Goal: Task Accomplishment & Management: Complete application form

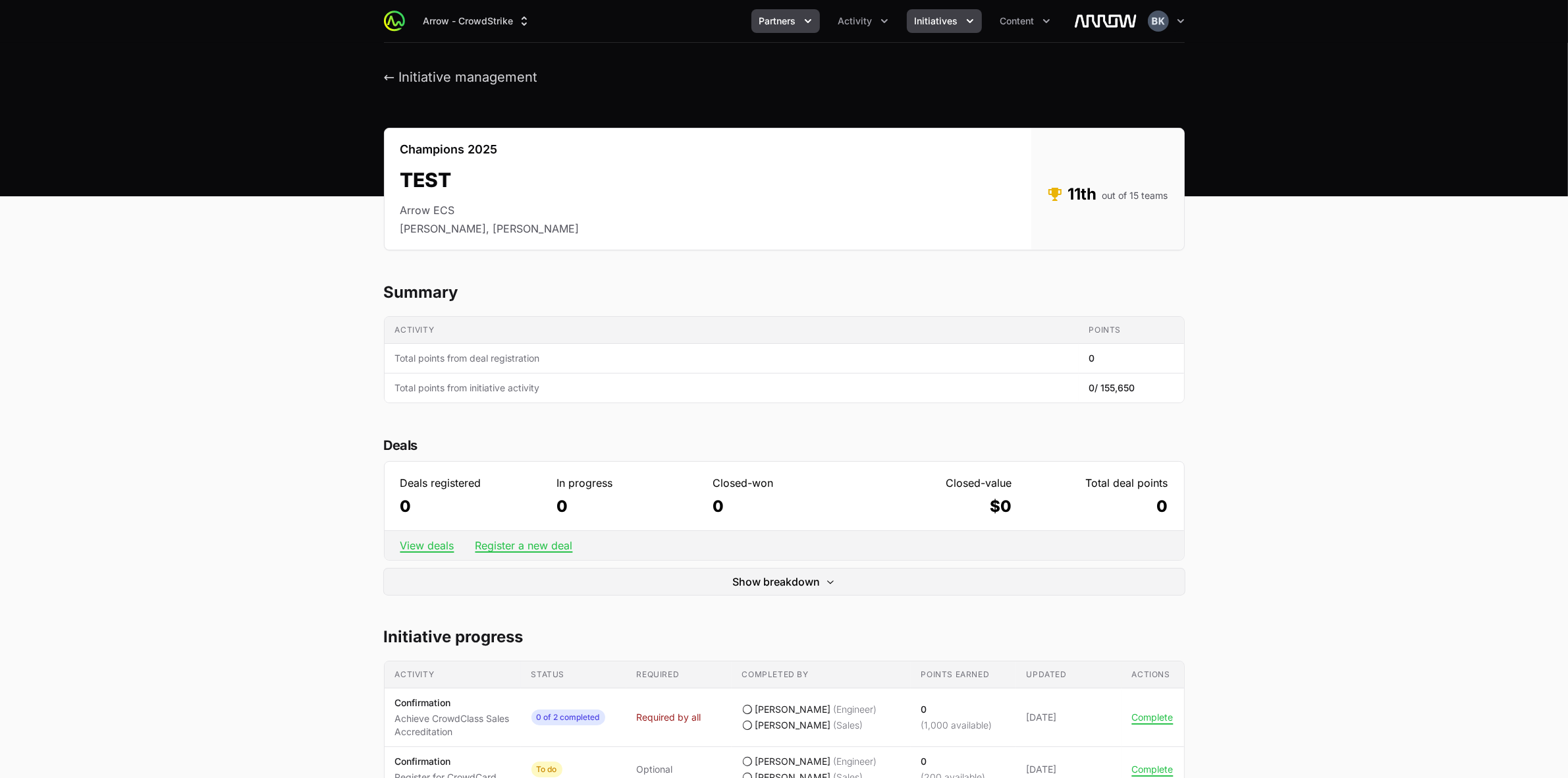
click at [814, 23] on icon "Partners menu" at bounding box center [808, 20] width 13 height 13
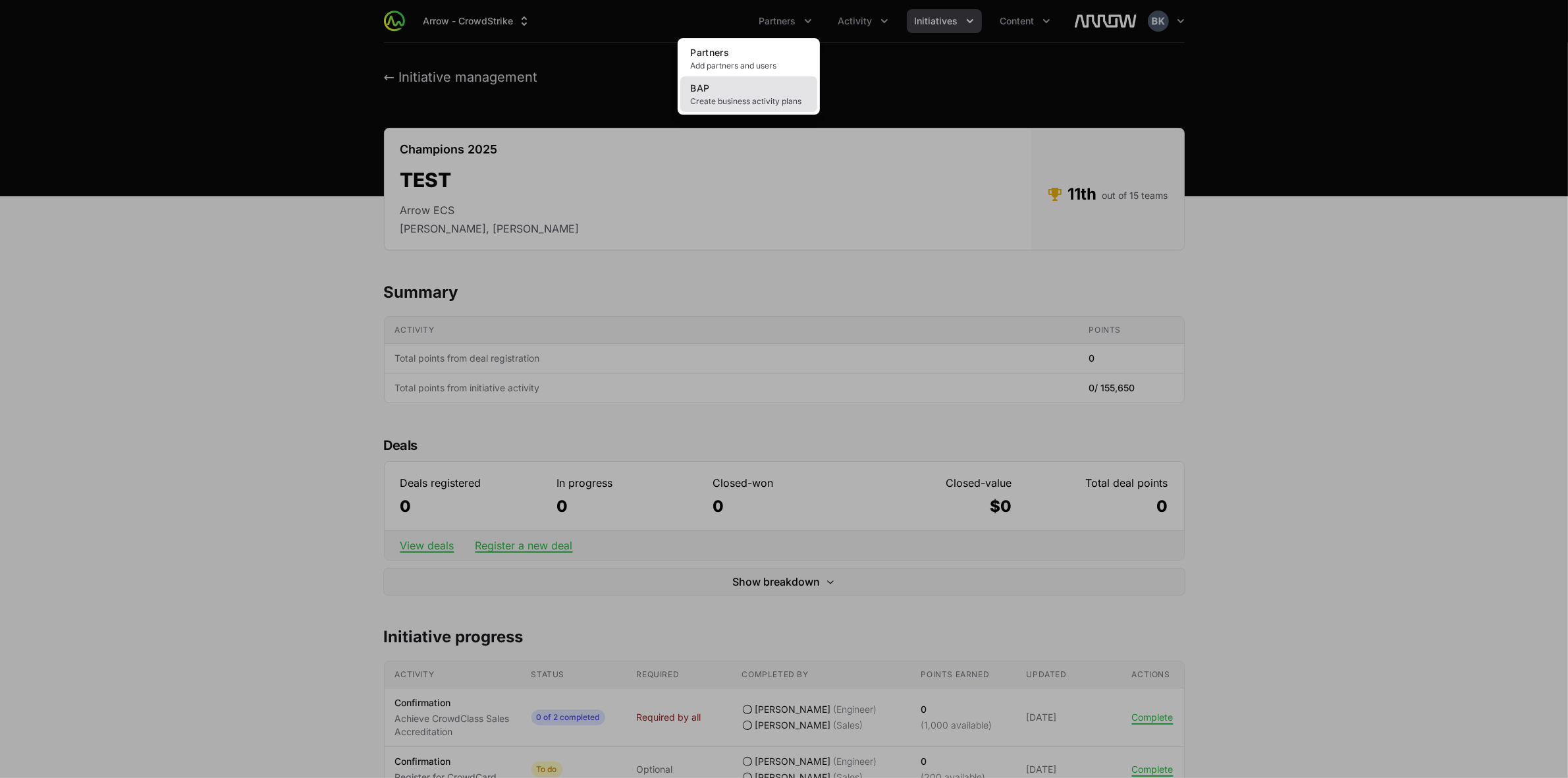
click at [767, 106] on span "Create business activity plans" at bounding box center [748, 101] width 116 height 10
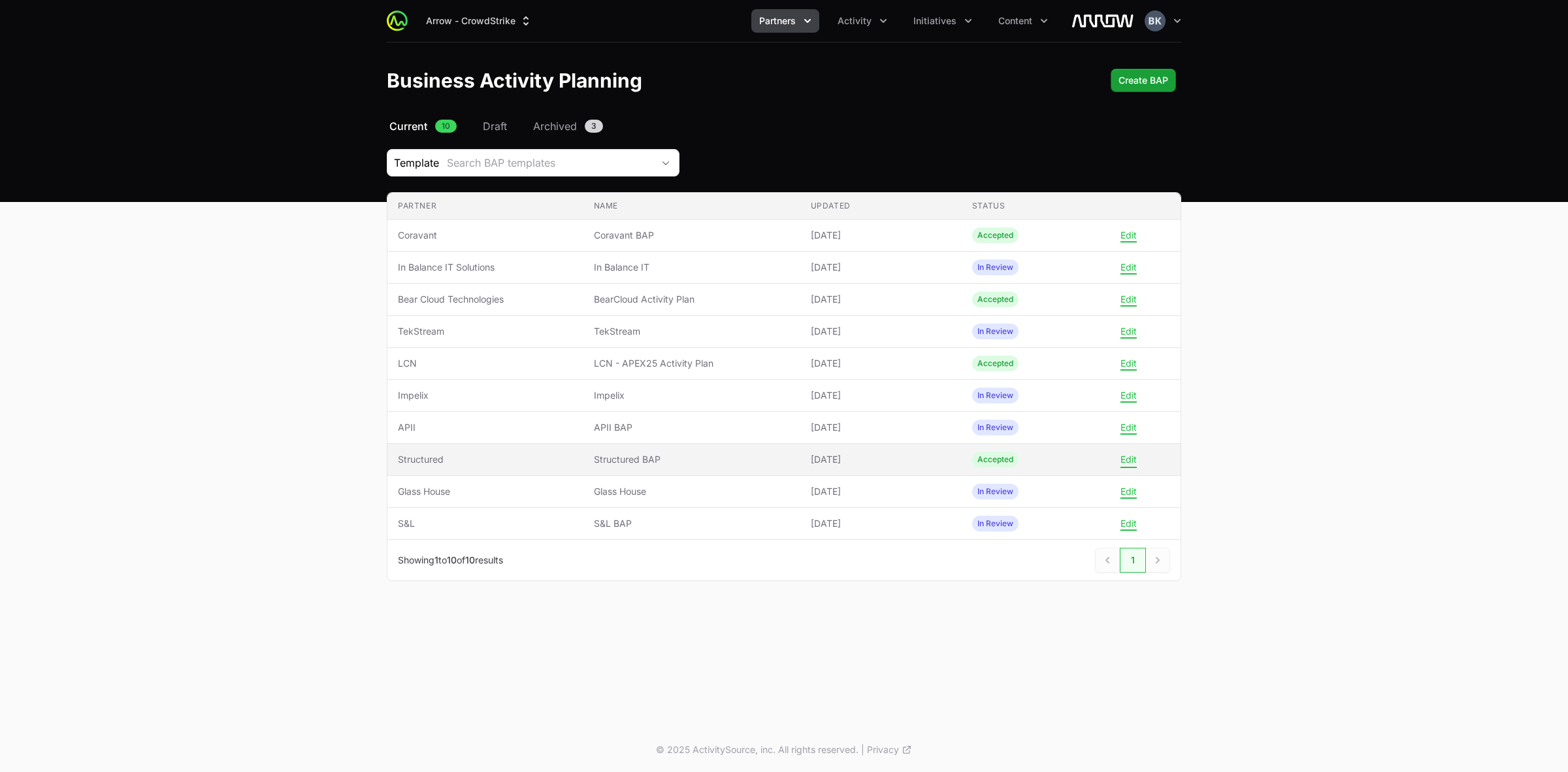
click at [1131, 462] on button "Edit" at bounding box center [1128, 459] width 16 height 12
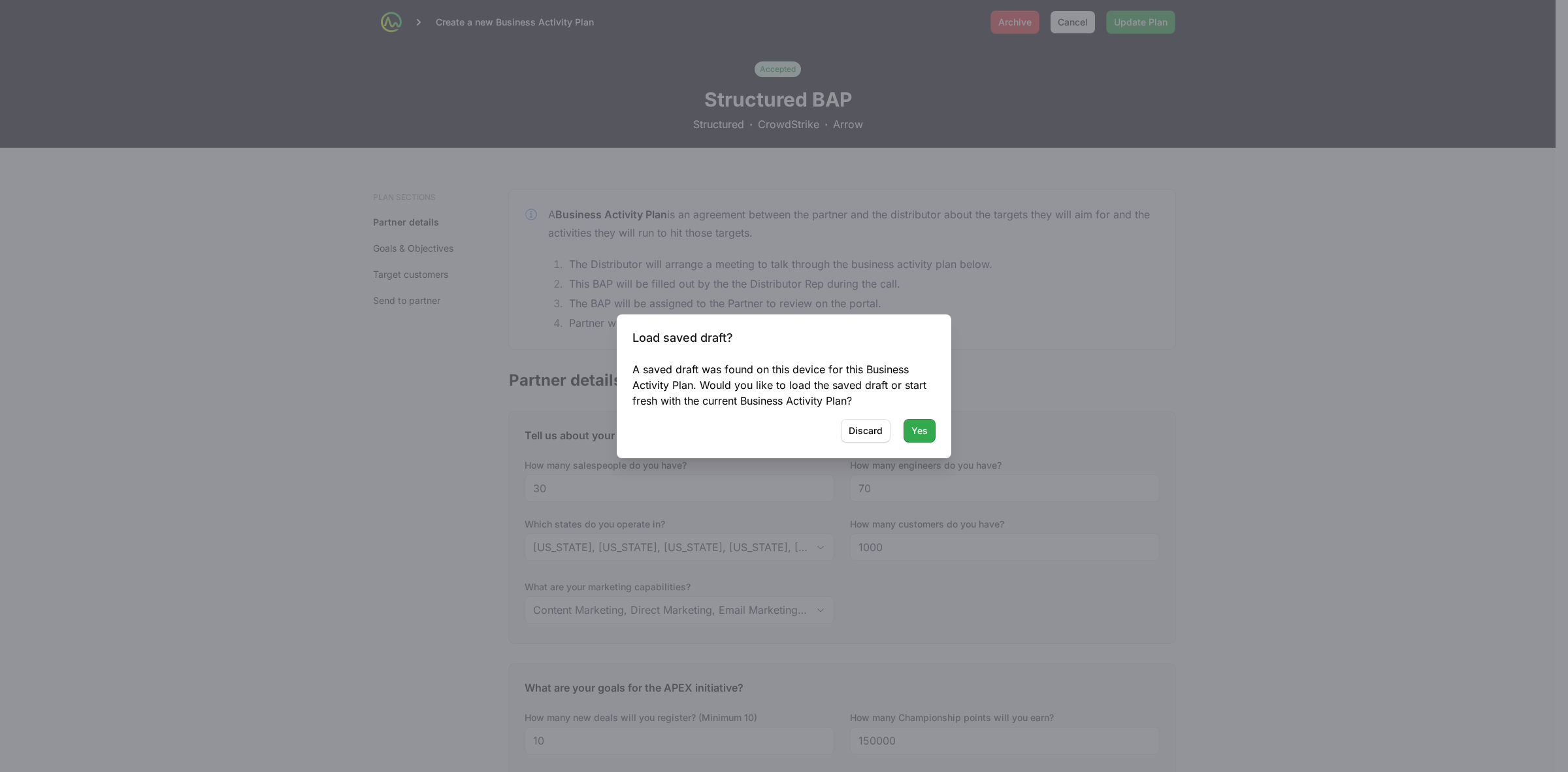
click at [928, 429] on button "Yes Yes" at bounding box center [919, 430] width 32 height 23
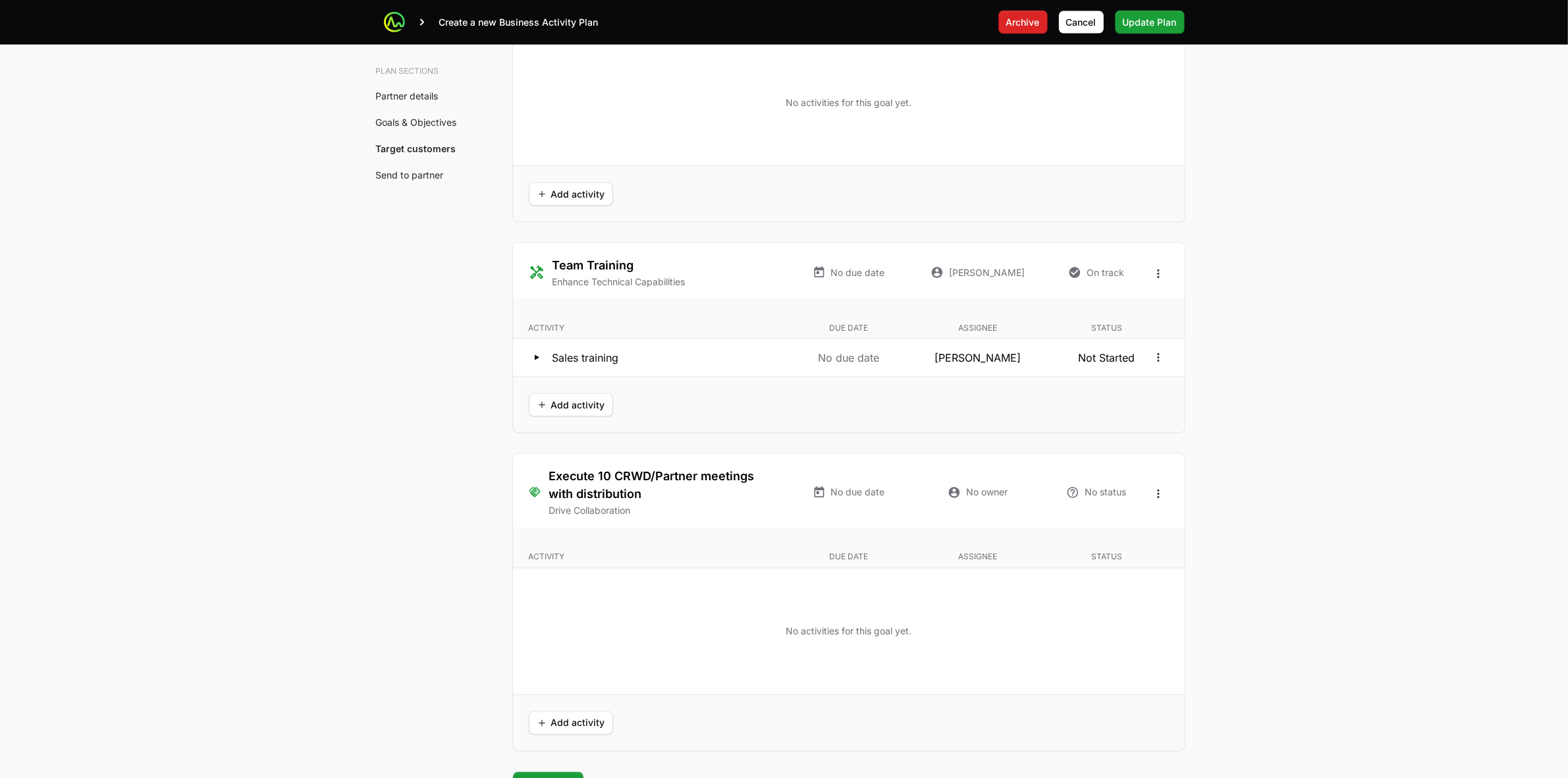
scroll to position [2798, 0]
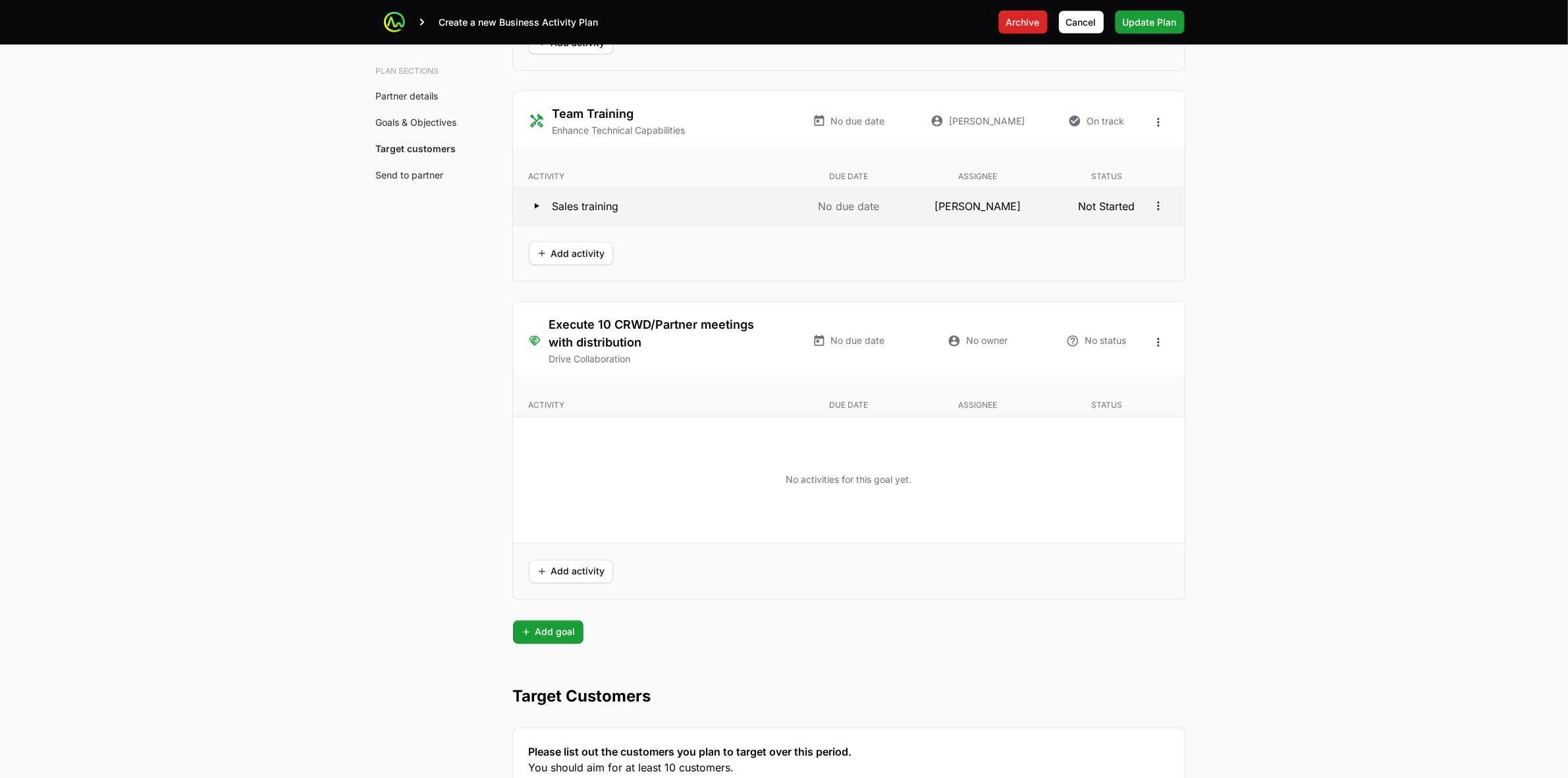
click at [534, 211] on icon at bounding box center [537, 206] width 16 height 16
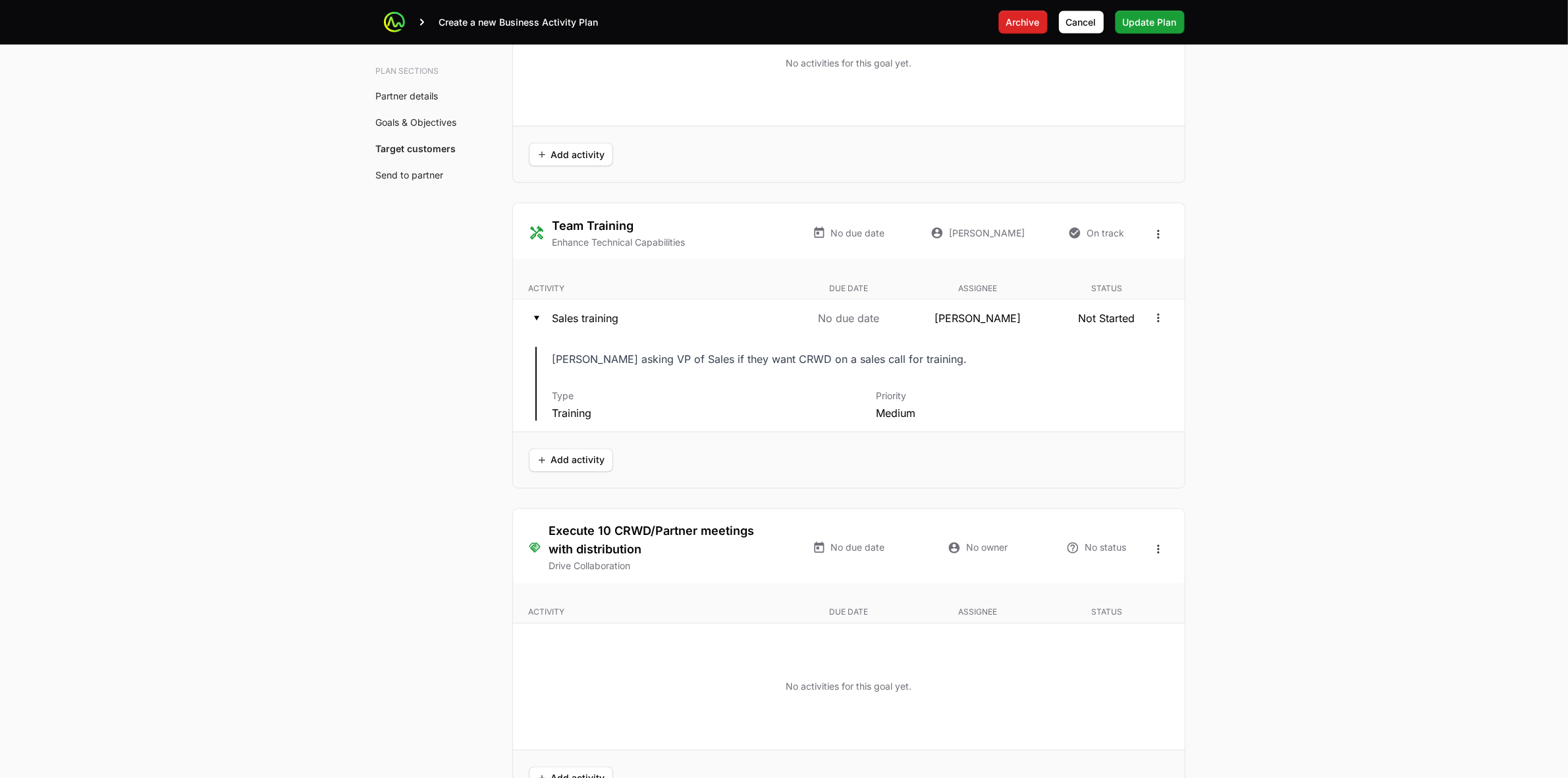
scroll to position [2716, 0]
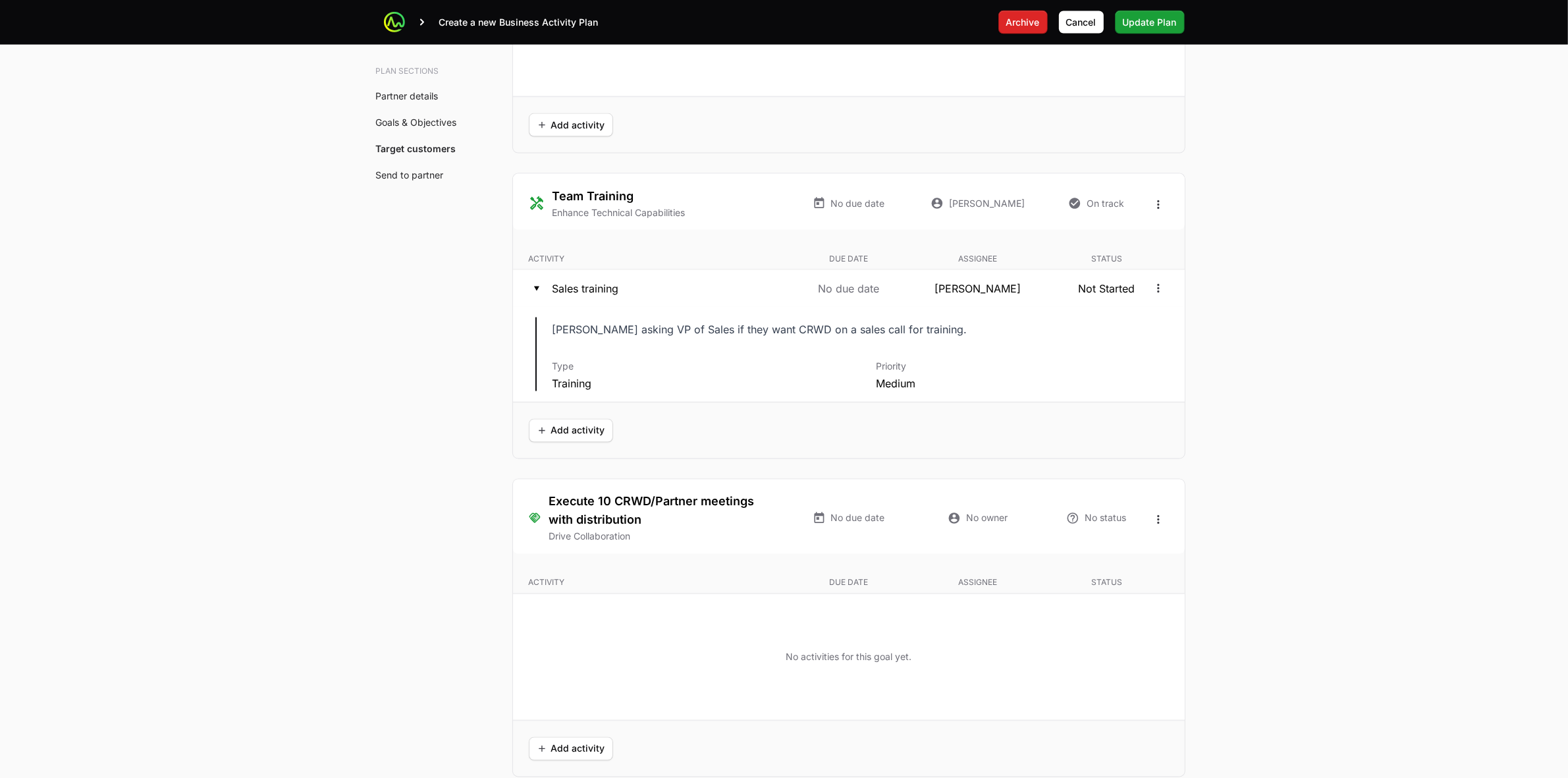
drag, startPoint x: 930, startPoint y: 335, endPoint x: 563, endPoint y: 319, distance: 367.3
click at [563, 319] on div "Description [PERSON_NAME] asking VP of Sales if they want CRWD on a sales call …" at bounding box center [849, 354] width 672 height 95
click at [595, 320] on div "Description [PERSON_NAME] asking VP of Sales if they want CRWD on a sales call …" at bounding box center [849, 354] width 672 height 95
click at [714, 335] on p "[PERSON_NAME] asking VP of Sales if they want CRWD on a sales call for training." at bounding box center [766, 328] width 428 height 18
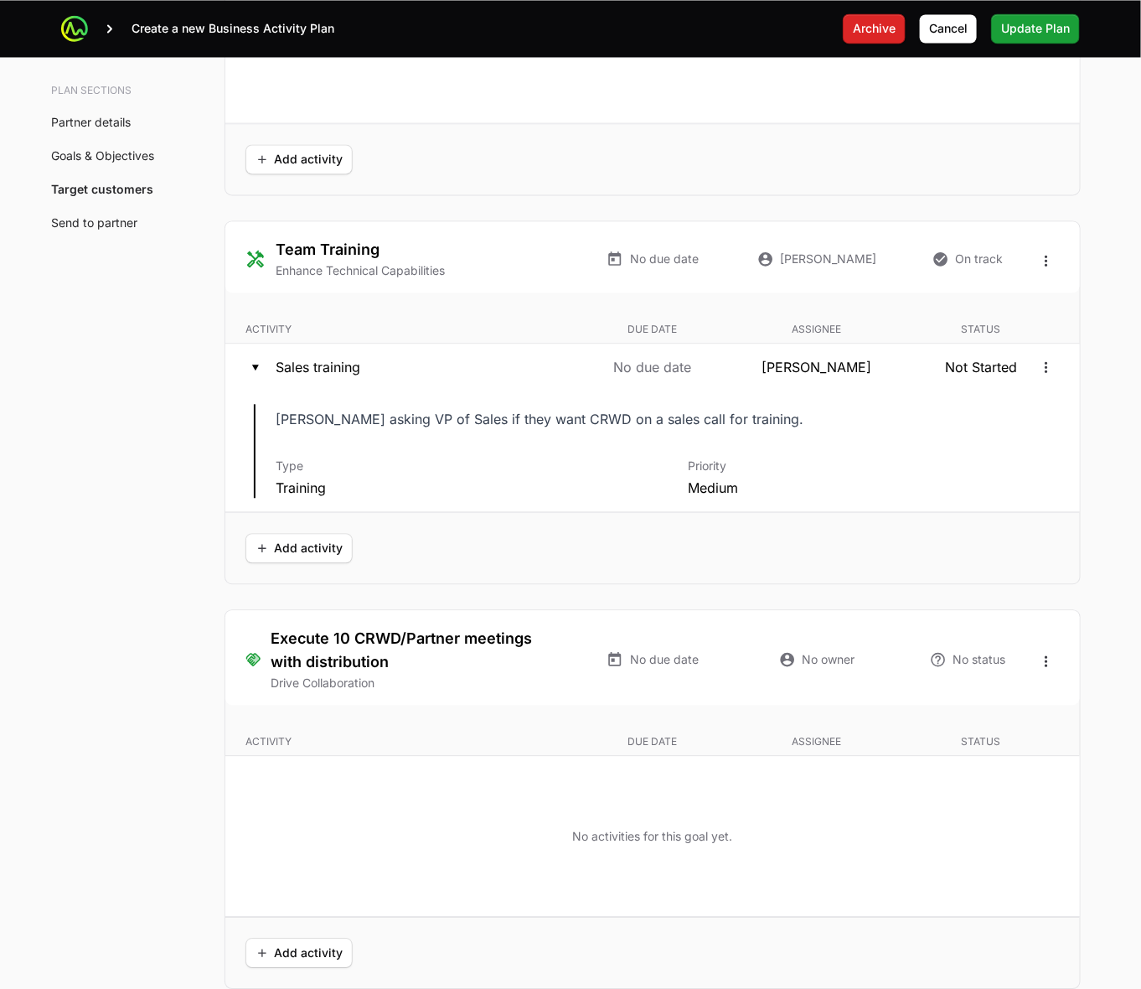
drag, startPoint x: 149, startPoint y: 395, endPoint x: 153, endPoint y: 387, distance: 8.6
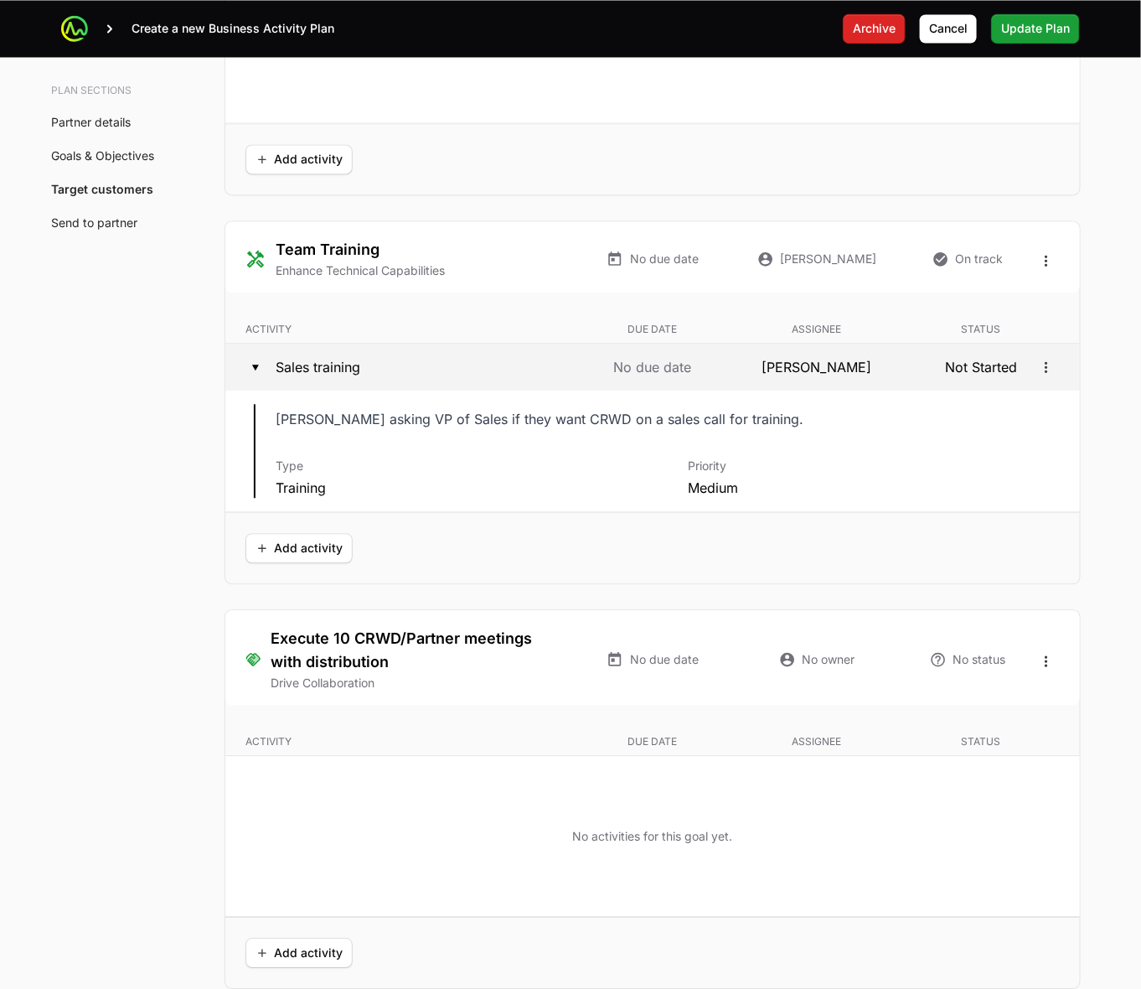
click at [909, 371] on p "Not Started" at bounding box center [981, 367] width 158 height 20
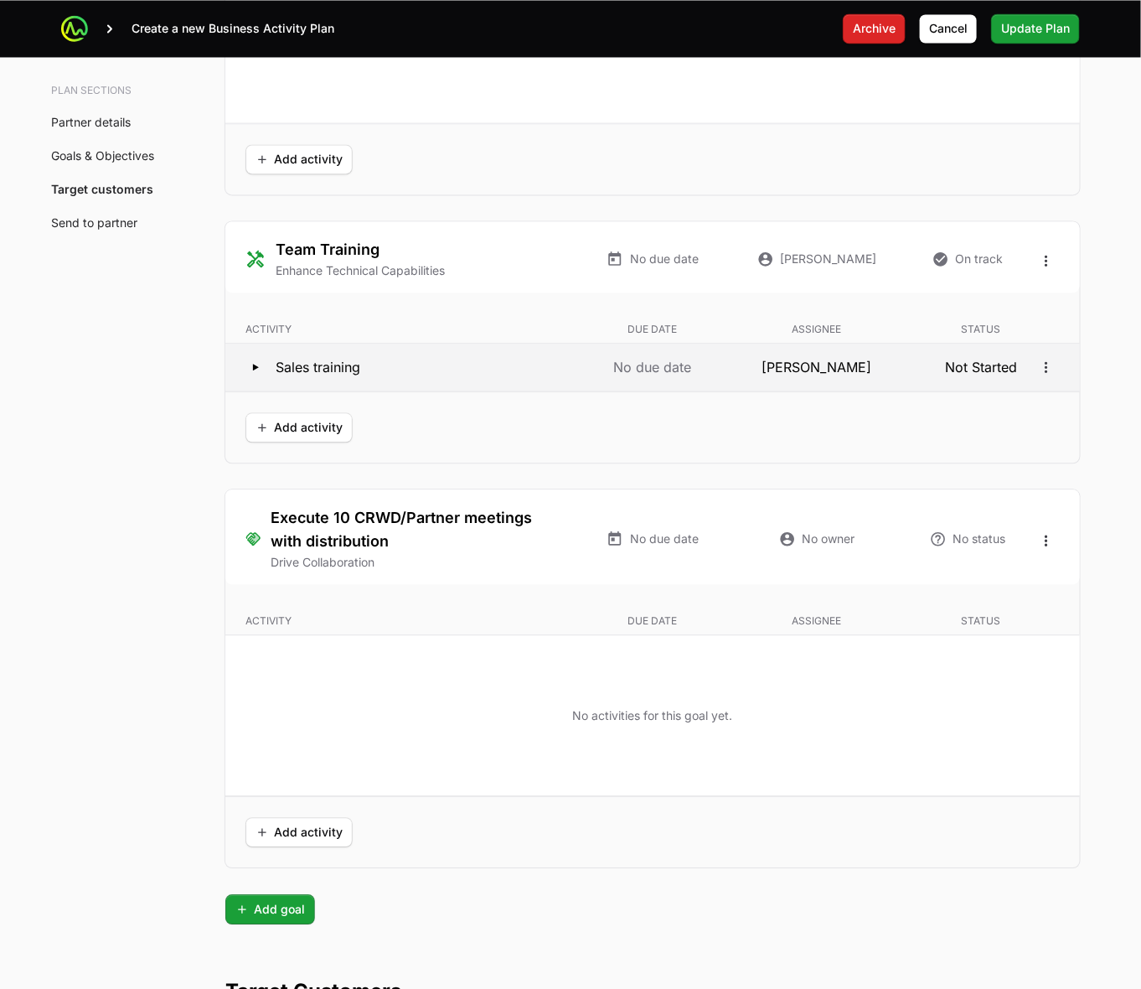
click at [937, 366] on p "Not Started" at bounding box center [981, 367] width 158 height 20
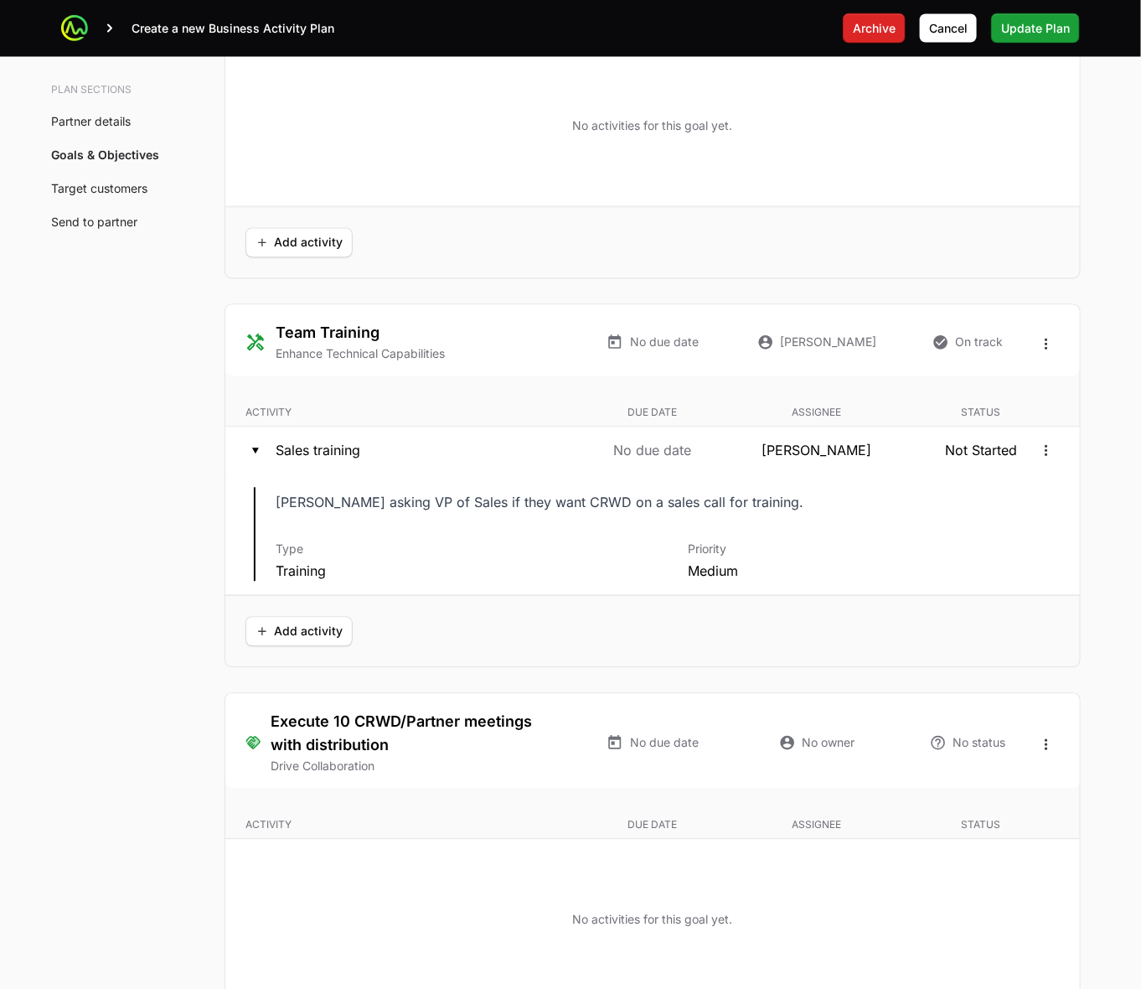
scroll to position [3318, 0]
